Goal: Information Seeking & Learning: Learn about a topic

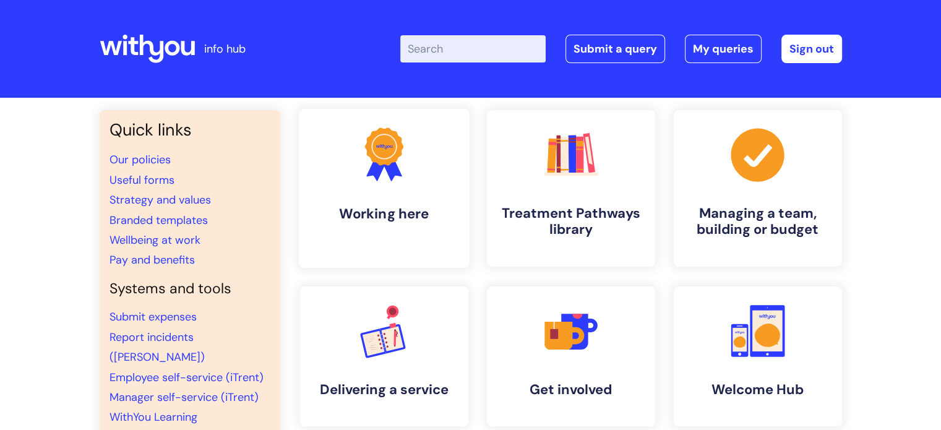
click at [381, 197] on link ".cls-1{fill:#f89b22;}.cls-1,.cls-2,.cls-3{stroke-width:0px;}.cls-2{fill:#2d3cff…" at bounding box center [383, 188] width 171 height 159
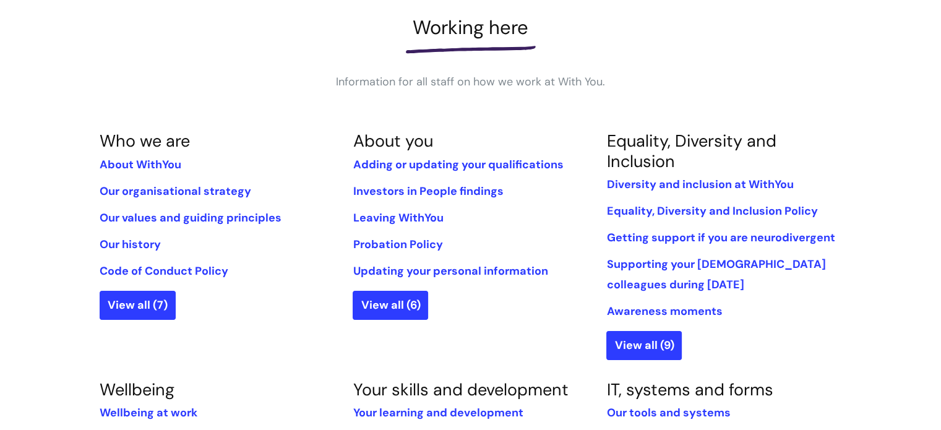
scroll to position [190, 0]
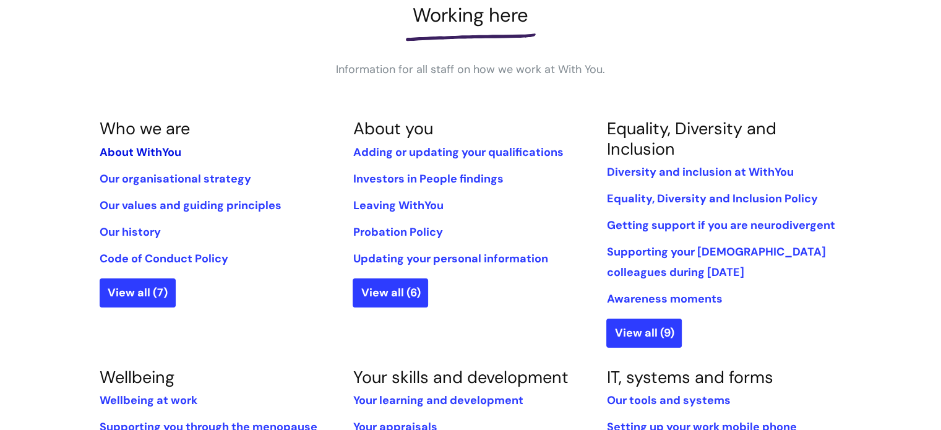
click at [134, 153] on link "About WithYou" at bounding box center [141, 152] width 82 height 15
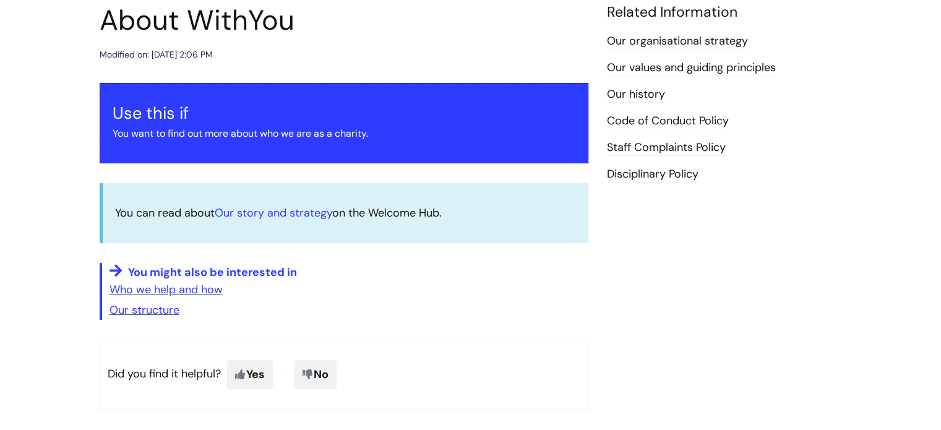
scroll to position [150, 0]
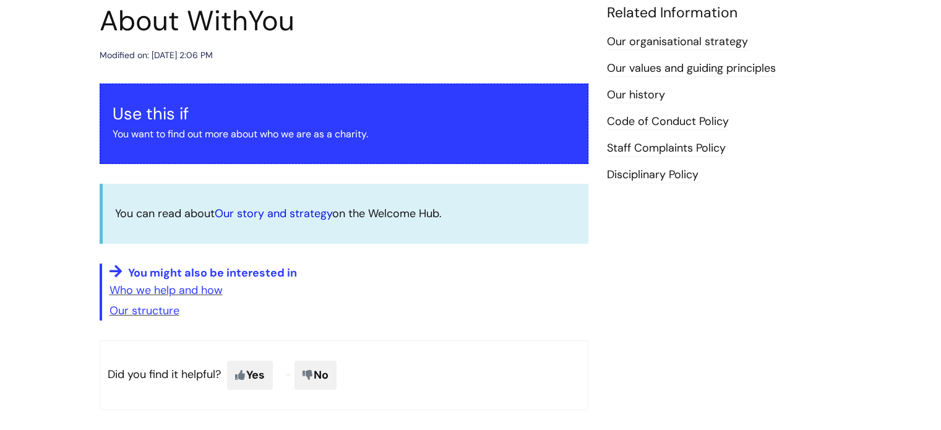
click at [280, 212] on link "Our story and strategy" at bounding box center [274, 213] width 118 height 15
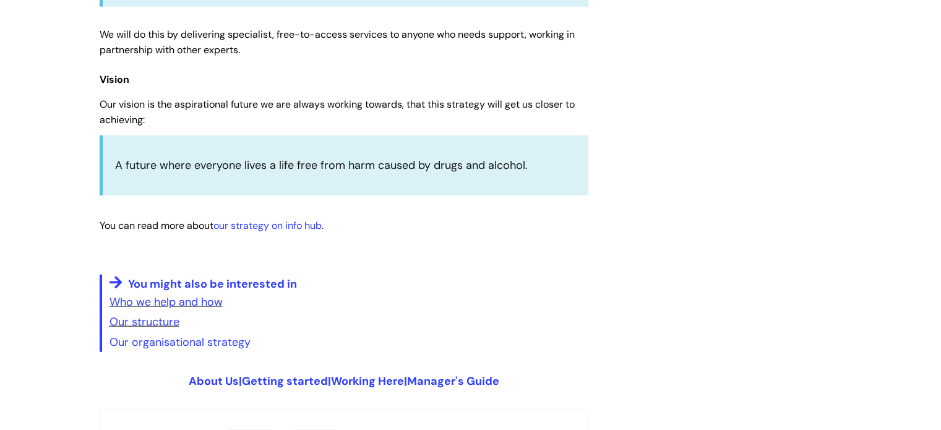
scroll to position [3084, 0]
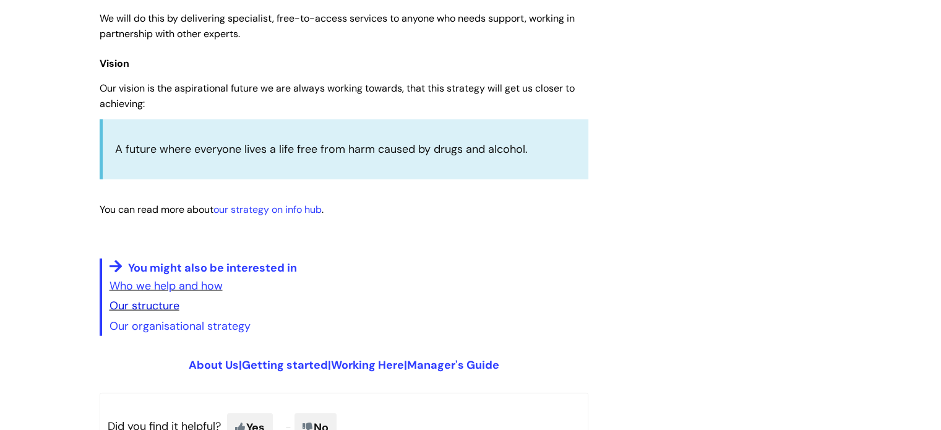
click at [156, 298] on link "Our structure" at bounding box center [144, 305] width 70 height 15
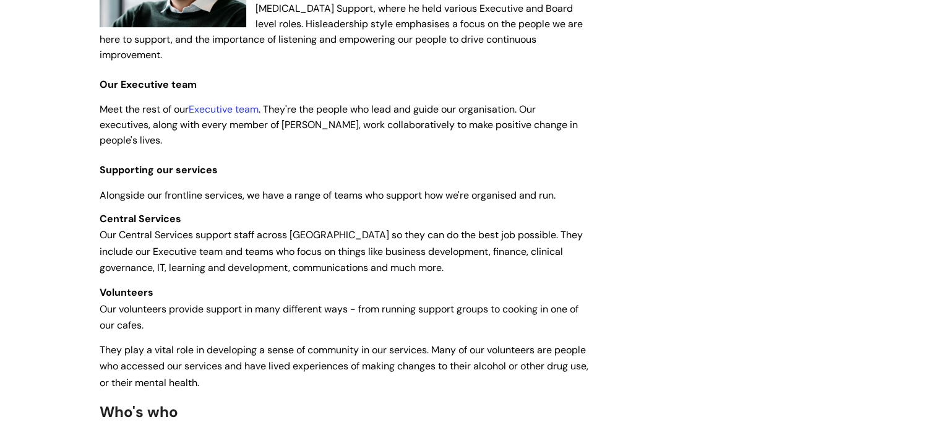
scroll to position [346, 0]
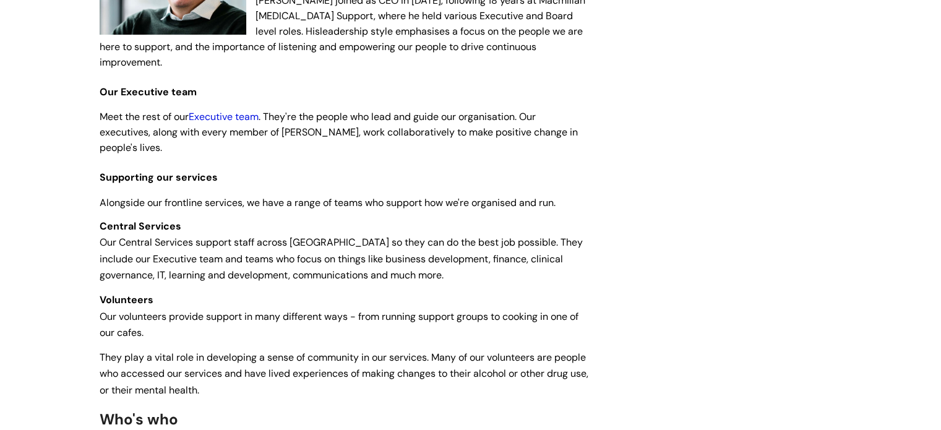
click at [241, 110] on link "Executive team" at bounding box center [224, 116] width 70 height 13
